Goal: Information Seeking & Learning: Learn about a topic

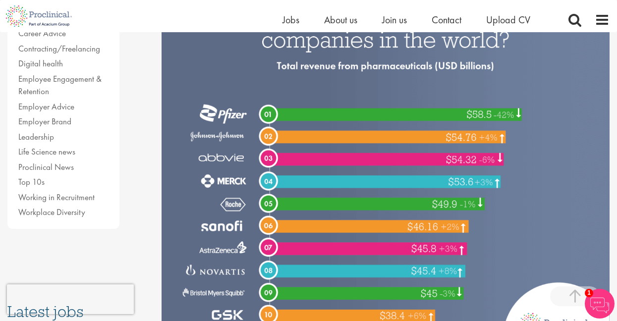
scroll to position [253, 0]
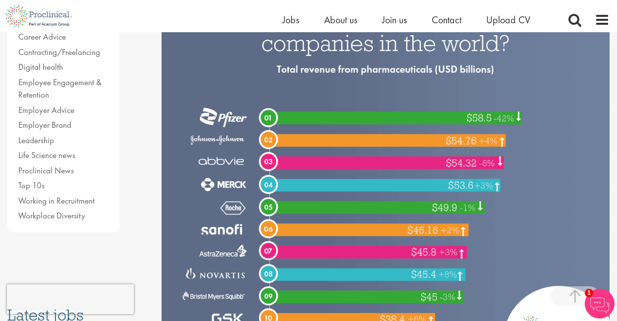
click at [344, 196] on img at bounding box center [386, 170] width 448 height 374
click at [600, 22] on span at bounding box center [602, 19] width 15 height 15
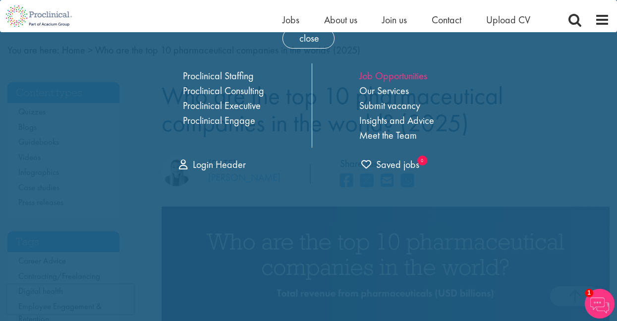
scroll to position [2, 0]
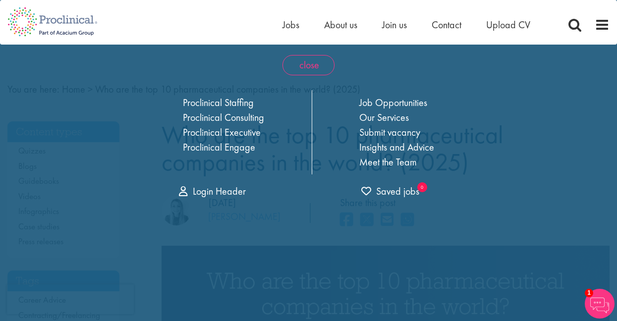
click at [312, 68] on span "close" at bounding box center [308, 65] width 52 height 20
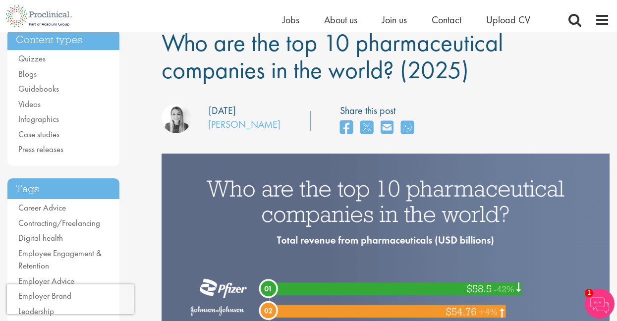
scroll to position [86, 0]
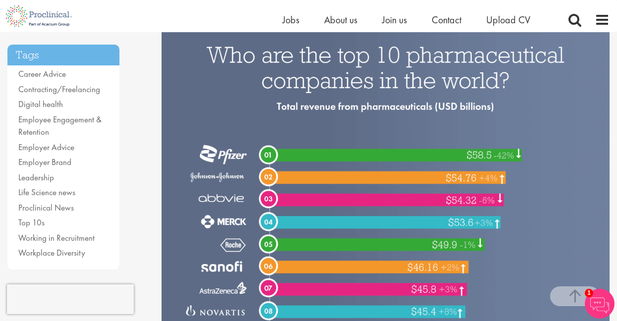
scroll to position [212, 0]
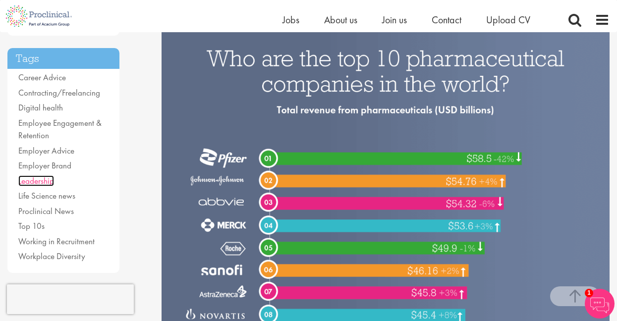
click at [31, 182] on link "Leadership" at bounding box center [36, 180] width 36 height 11
